Goal: Task Accomplishment & Management: Manage account settings

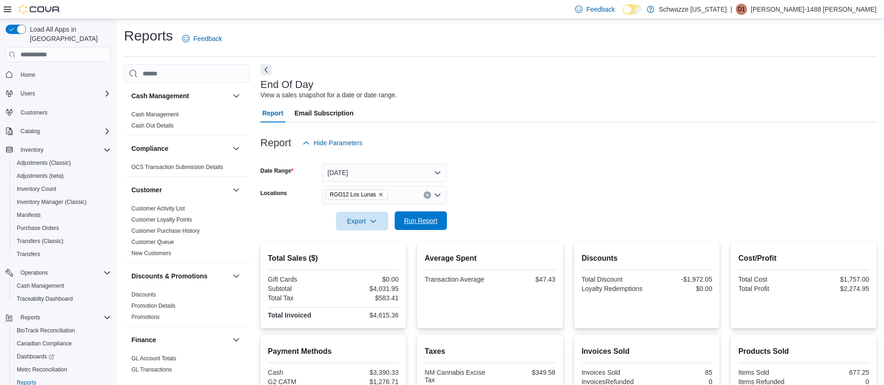
scroll to position [185, 0]
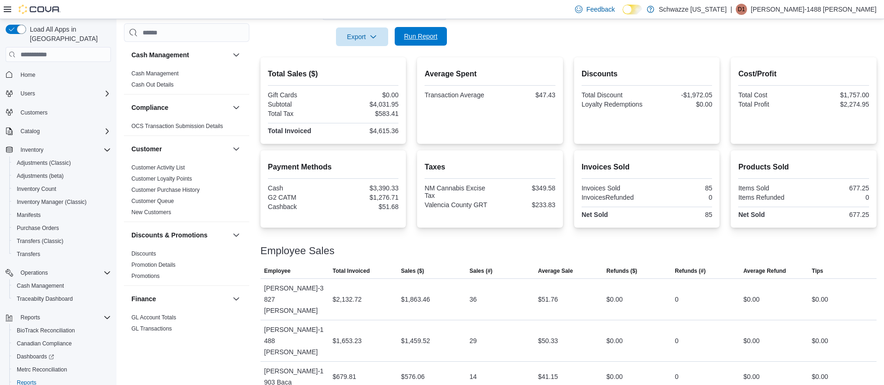
click at [415, 34] on span "Run Report" at bounding box center [421, 36] width 34 height 9
click at [425, 33] on span "Run Report" at bounding box center [421, 36] width 34 height 9
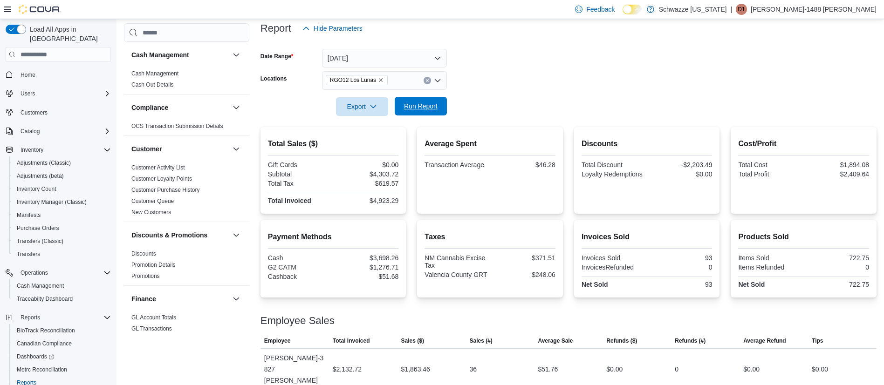
click at [407, 110] on span "Run Report" at bounding box center [421, 106] width 34 height 9
click at [420, 110] on span "Run Report" at bounding box center [421, 106] width 34 height 9
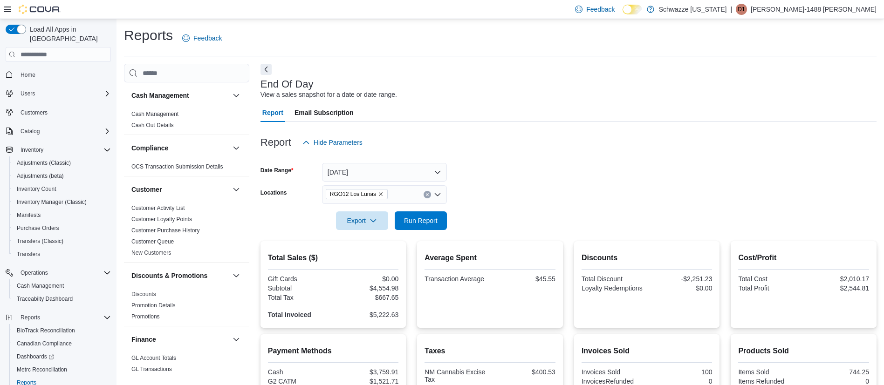
scroll to position [0, 0]
click at [424, 220] on span "Run Report" at bounding box center [421, 220] width 34 height 9
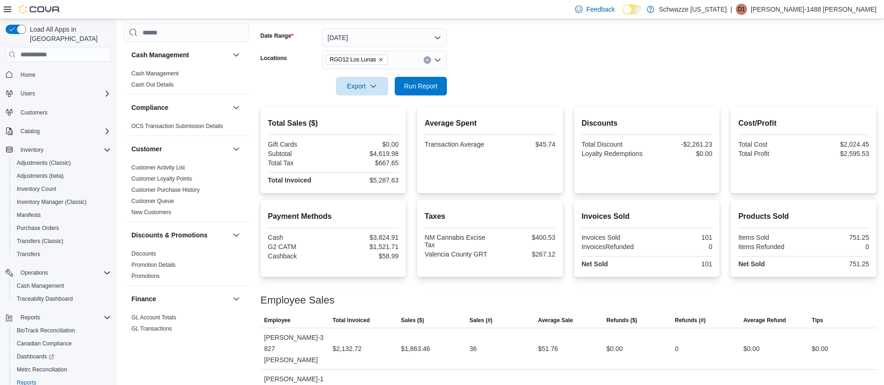
scroll to position [140, 0]
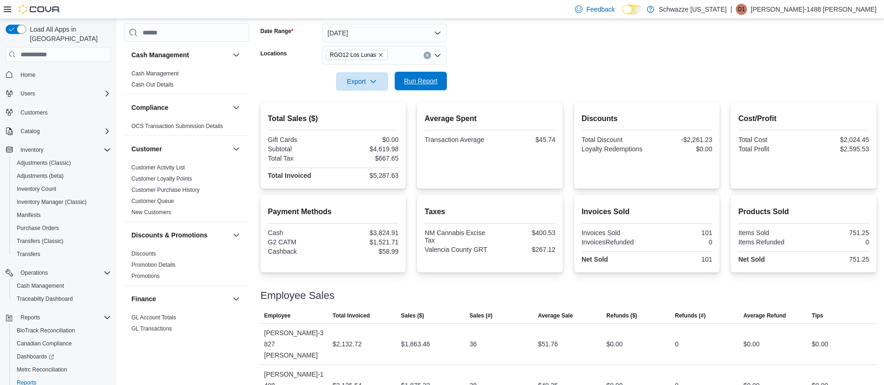
click at [426, 81] on span "Run Report" at bounding box center [421, 80] width 34 height 9
click at [436, 82] on span "Run Report" at bounding box center [421, 80] width 34 height 9
click at [433, 79] on span "Run Report" at bounding box center [421, 80] width 34 height 9
click at [412, 76] on span "Run Report" at bounding box center [420, 81] width 41 height 19
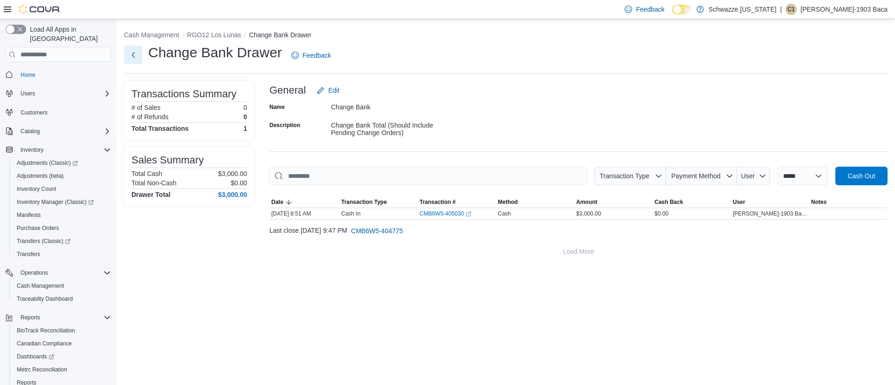
click at [129, 51] on button "Next" at bounding box center [133, 55] width 19 height 19
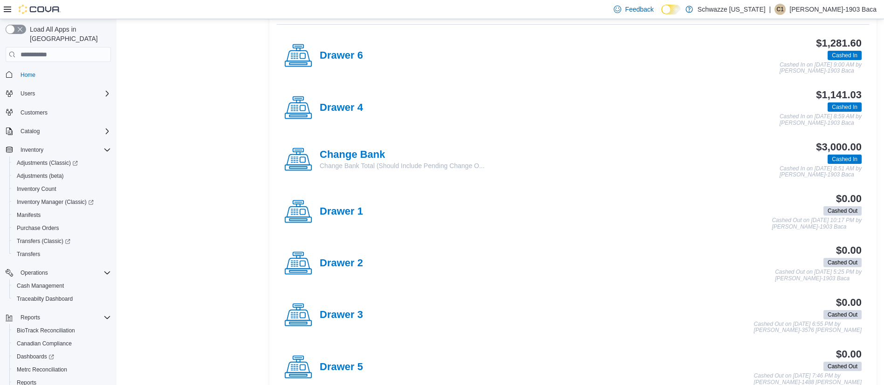
scroll to position [210, 0]
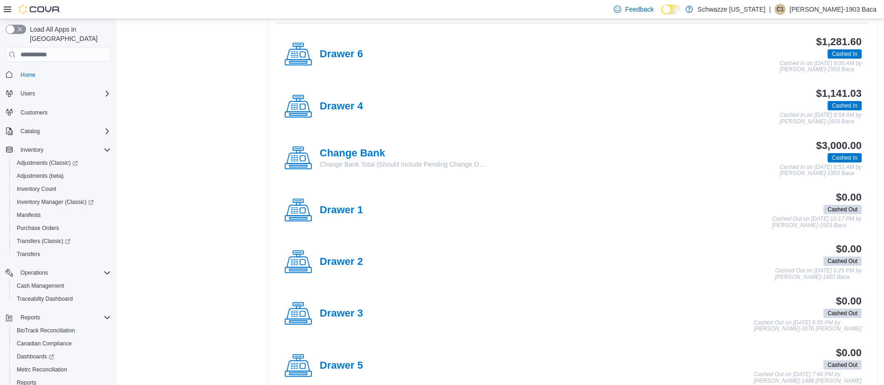
click at [839, 11] on p "Carlos-1903 Baca" at bounding box center [833, 9] width 87 height 11
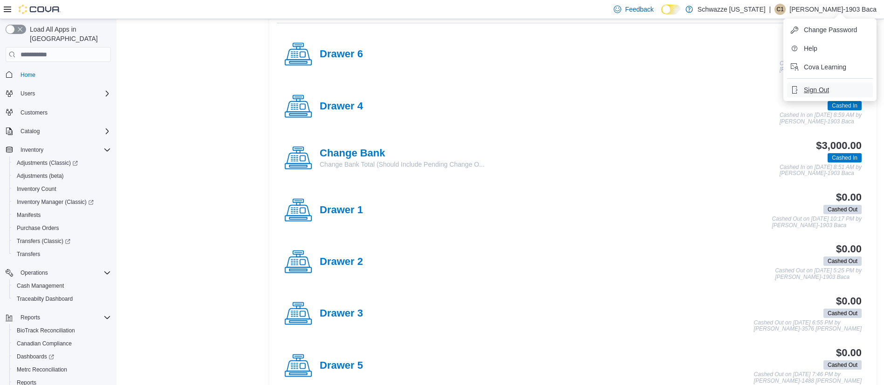
click at [816, 89] on span "Sign Out" at bounding box center [816, 89] width 25 height 9
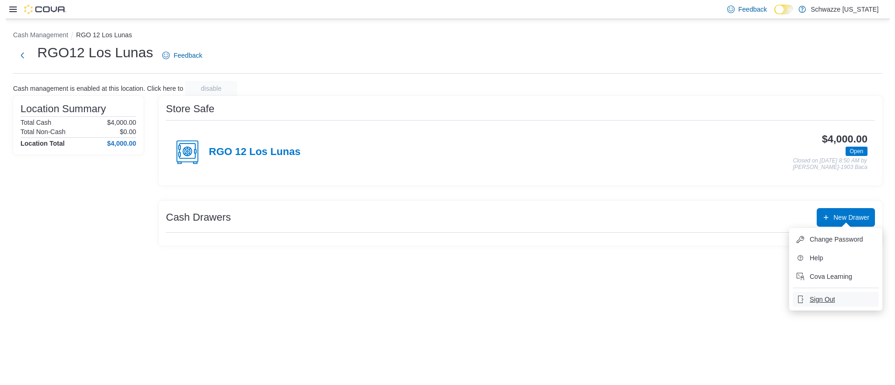
scroll to position [0, 0]
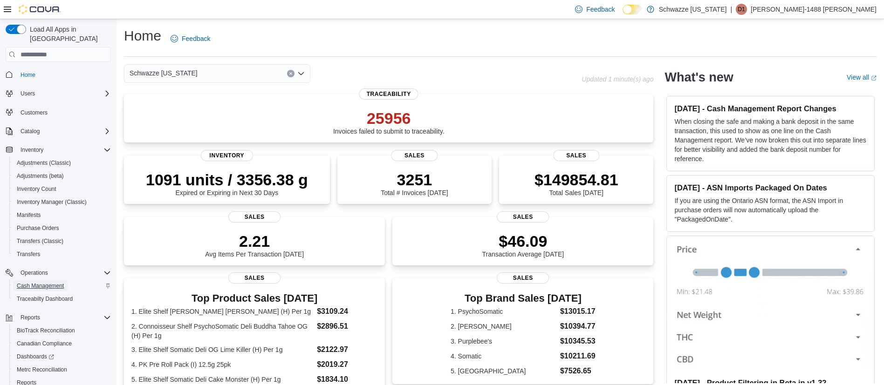
click at [36, 282] on span "Cash Management" at bounding box center [40, 285] width 47 height 7
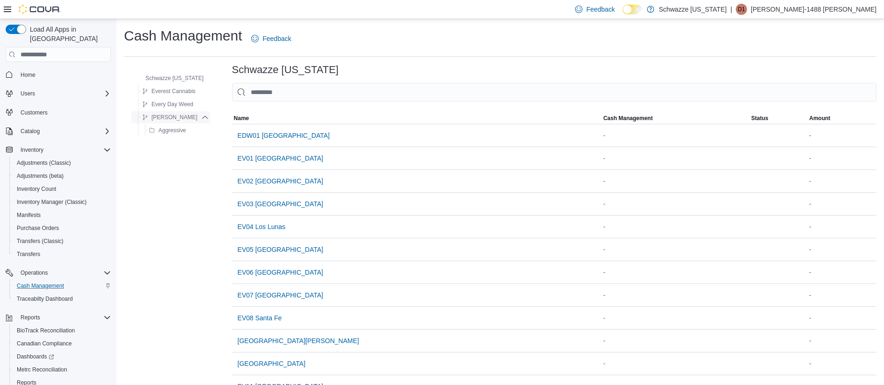
click at [176, 117] on span "R. Greenleaf" at bounding box center [174, 117] width 46 height 7
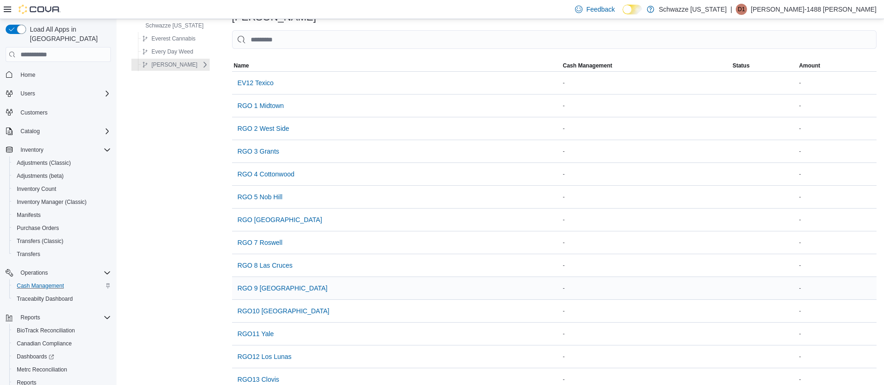
scroll to position [210, 0]
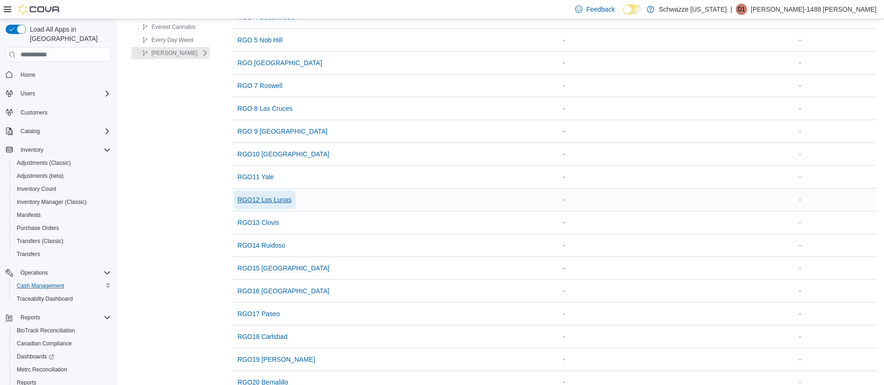
click at [273, 199] on span "RGO12 Los Lunas" at bounding box center [265, 199] width 54 height 9
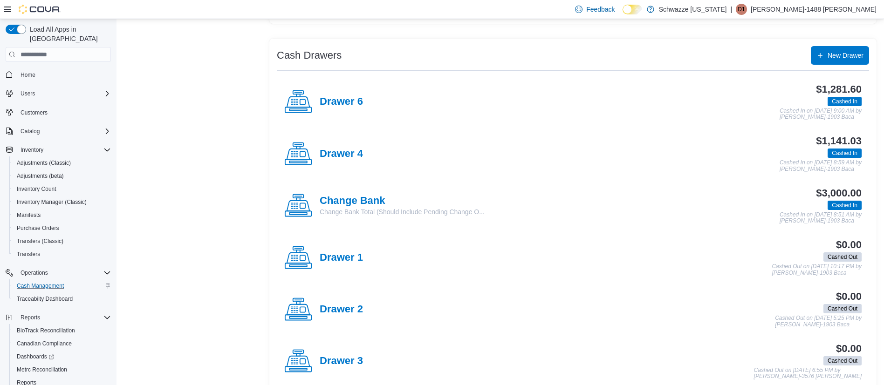
scroll to position [210, 0]
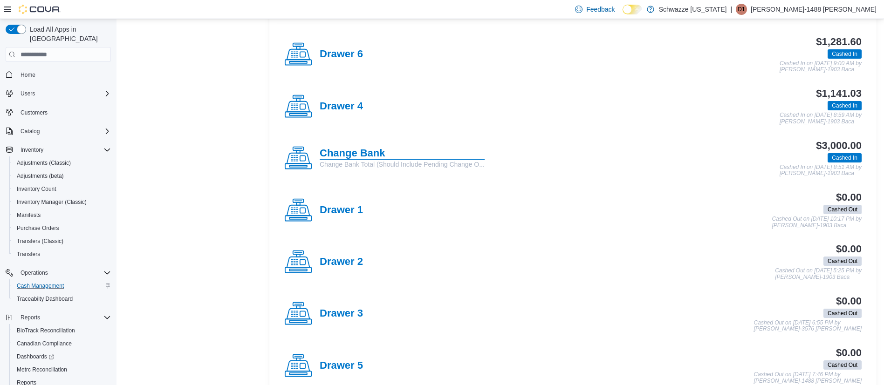
click at [340, 150] on h4 "Change Bank" at bounding box center [402, 154] width 165 height 12
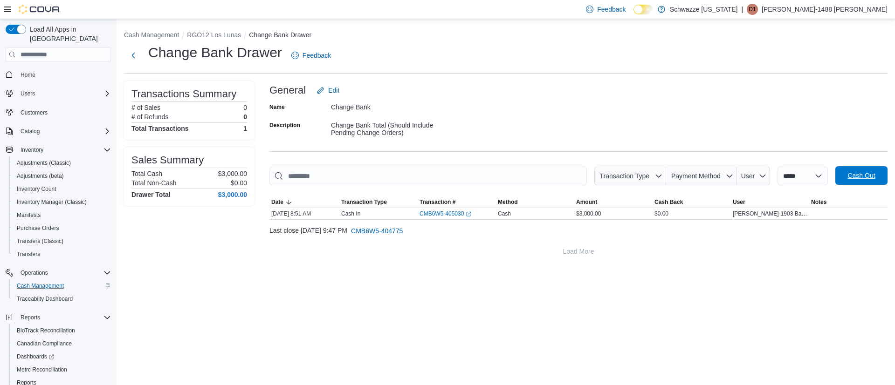
click at [861, 181] on span "Cash Out" at bounding box center [861, 175] width 41 height 19
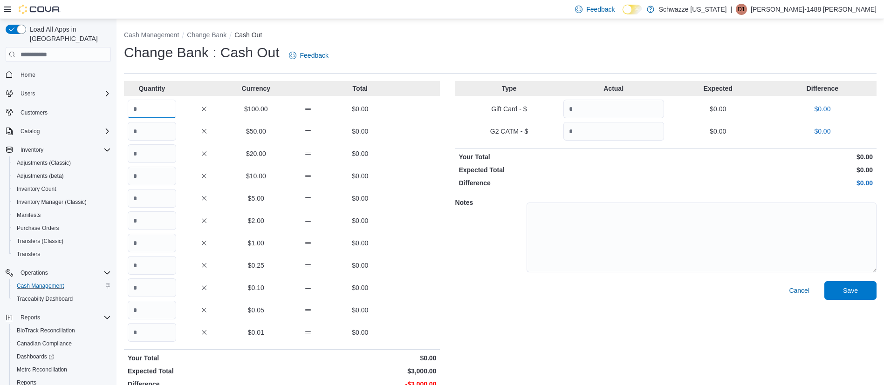
click at [144, 112] on input "Quantity" at bounding box center [152, 109] width 48 height 19
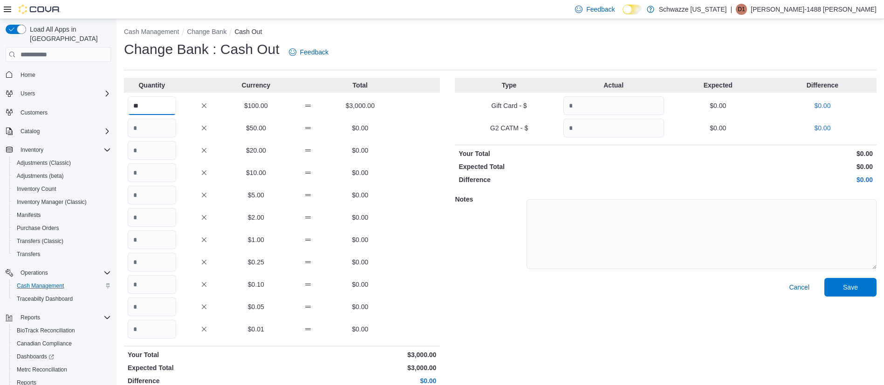
scroll to position [15, 0]
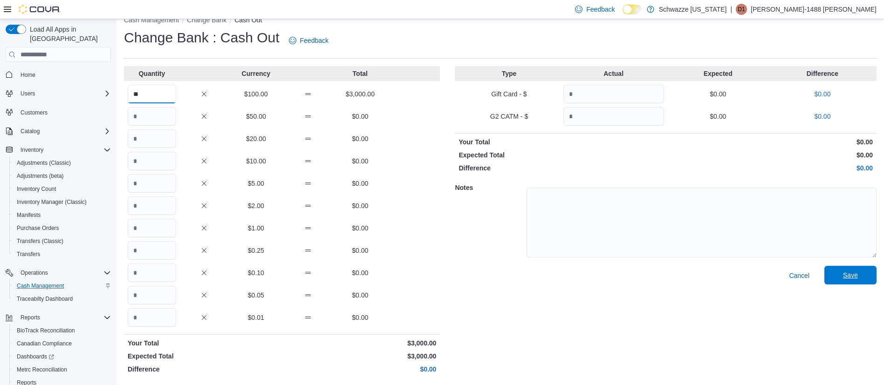
type input "**"
click at [858, 279] on span "Save" at bounding box center [850, 275] width 15 height 9
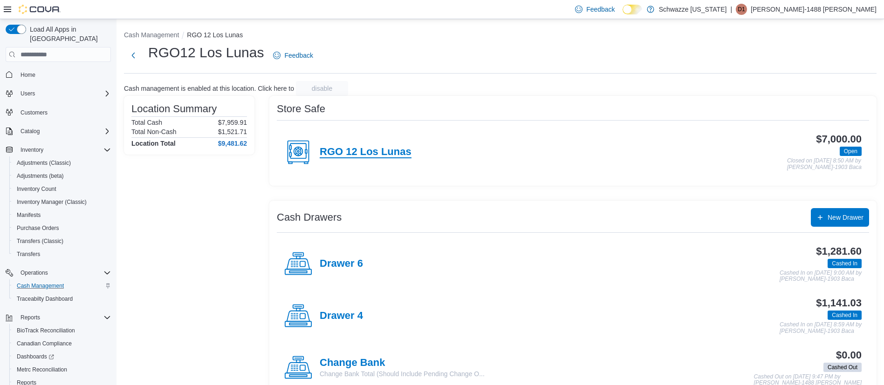
click at [375, 148] on h4 "RGO 12 Los Lunas" at bounding box center [366, 152] width 92 height 12
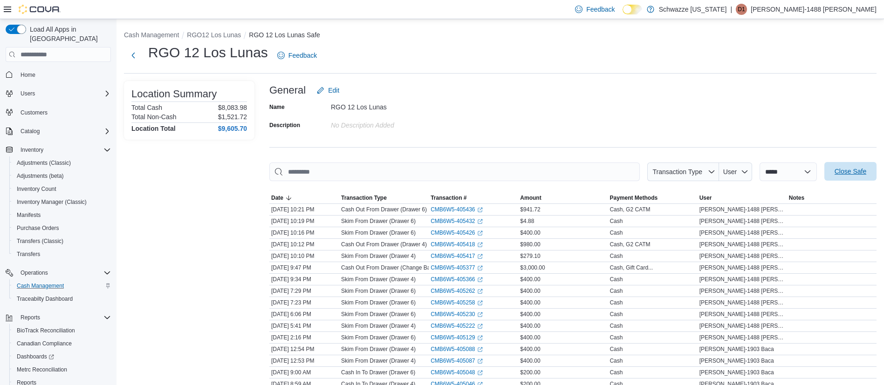
click at [860, 173] on span "Close Safe" at bounding box center [851, 171] width 32 height 9
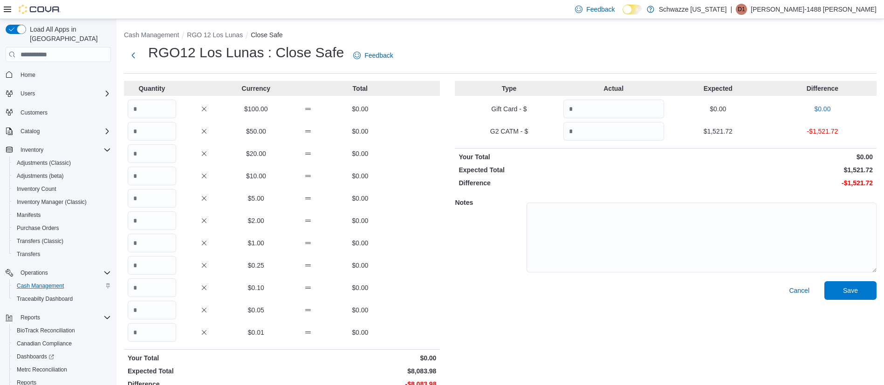
click at [610, 141] on div "Type Actual Expected Difference Gift Card - $ $0.00 $0.00 G2 CATM - $ $1,521.72…" at bounding box center [666, 237] width 422 height 312
click at [632, 127] on input "Quantity" at bounding box center [614, 131] width 101 height 19
type input "*******"
click at [138, 108] on input "Quantity" at bounding box center [152, 109] width 48 height 19
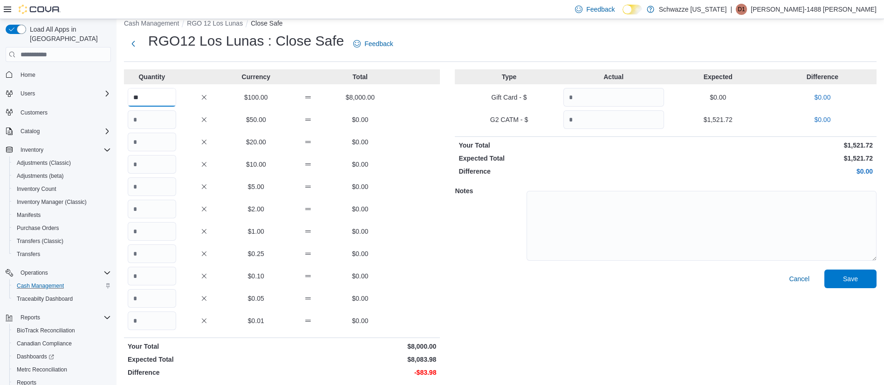
scroll to position [15, 0]
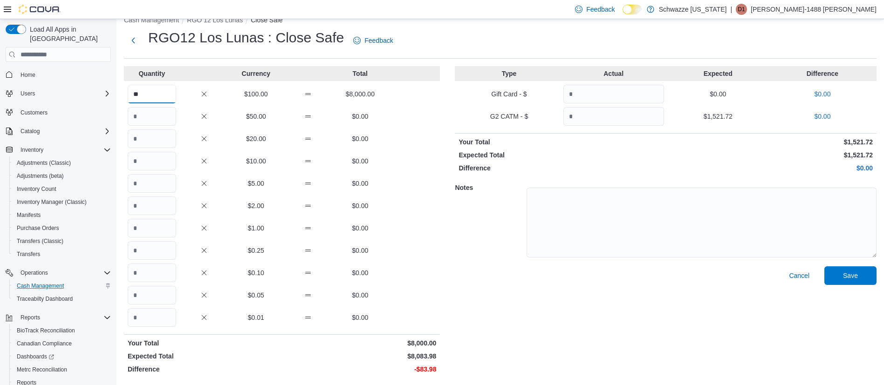
type input "**"
click at [144, 231] on input "Quantity" at bounding box center [152, 228] width 48 height 19
type input "**"
click at [155, 312] on input "Quantity" at bounding box center [152, 318] width 48 height 19
type input "**"
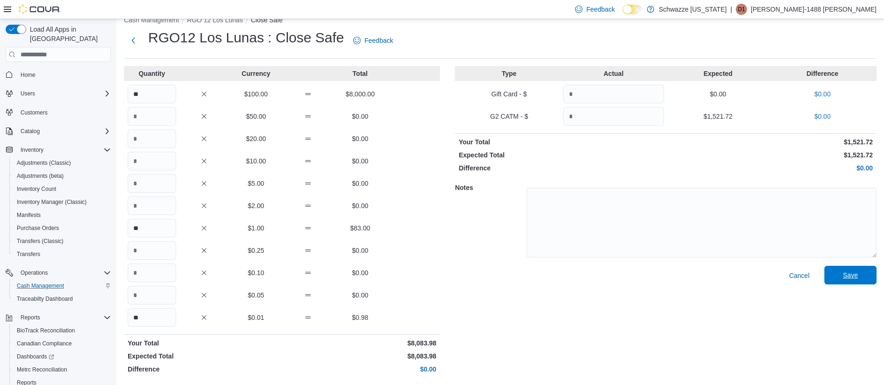
click at [863, 271] on span "Save" at bounding box center [850, 275] width 41 height 19
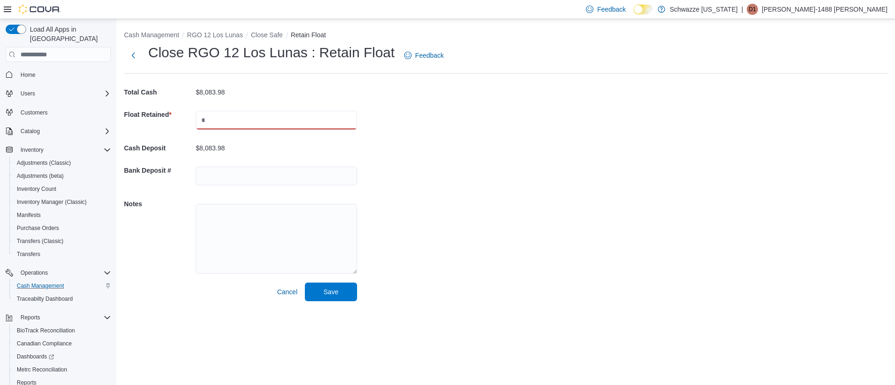
click at [291, 117] on input "text" at bounding box center [276, 120] width 161 height 19
type input "****"
click at [247, 181] on input "text" at bounding box center [276, 176] width 161 height 19
type input "*******"
click at [346, 291] on span "Save" at bounding box center [330, 291] width 41 height 19
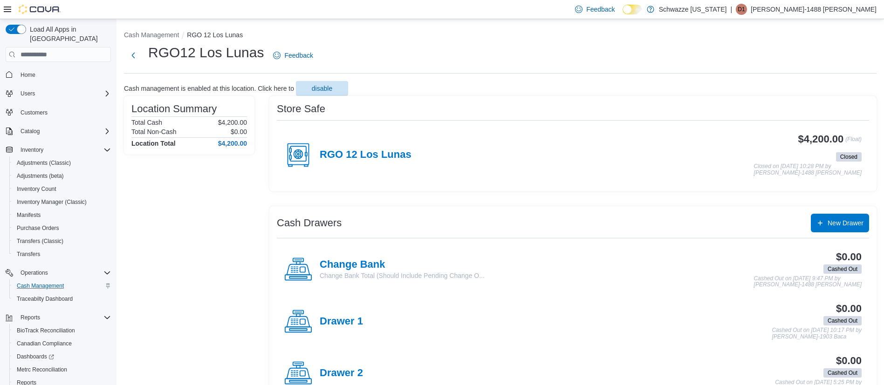
click at [837, 5] on p "[PERSON_NAME]-1488 [PERSON_NAME]" at bounding box center [814, 9] width 126 height 11
click at [808, 85] on span "Sign Out" at bounding box center [816, 89] width 25 height 9
